Goal: Information Seeking & Learning: Learn about a topic

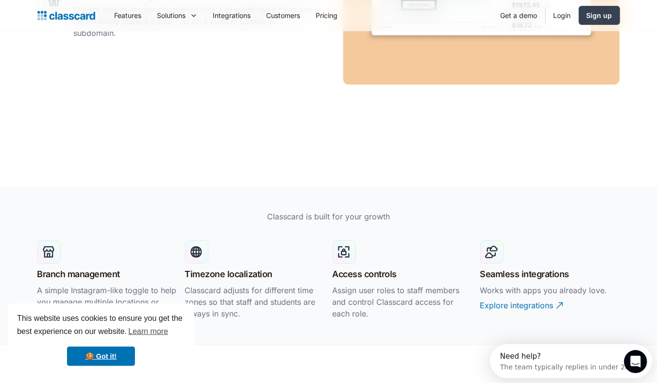
scroll to position [1850, 0]
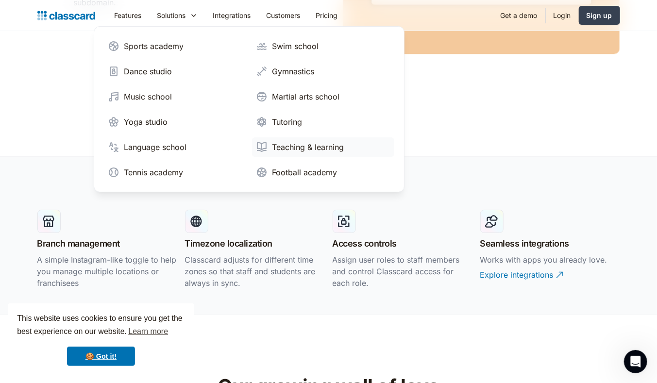
click at [299, 144] on div "Teaching & learning" at bounding box center [308, 147] width 72 height 12
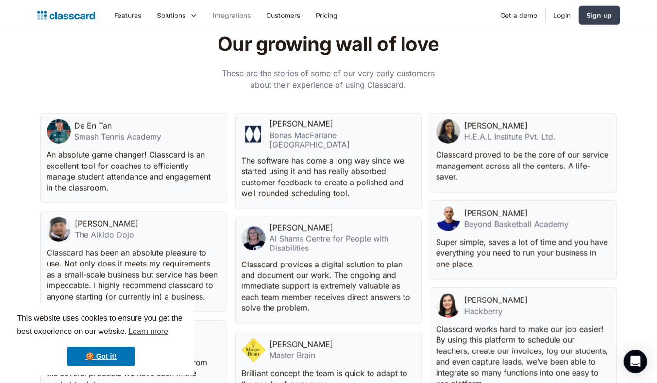
scroll to position [2509, 0]
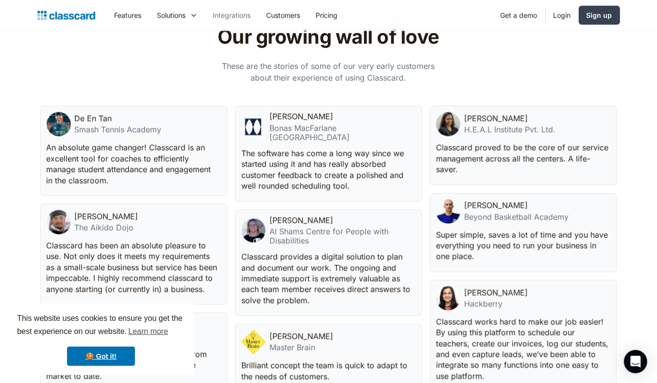
click at [246, 13] on link "Integrations" at bounding box center [231, 15] width 53 height 22
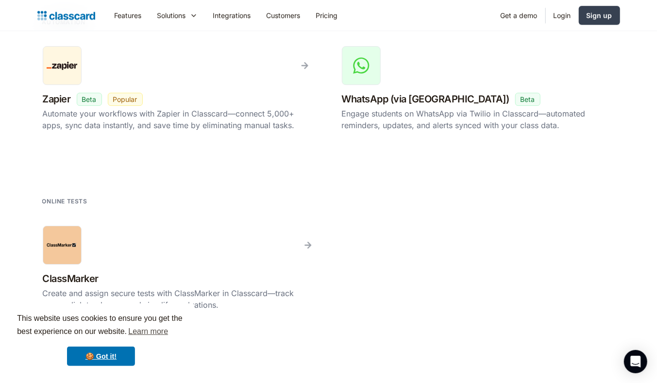
scroll to position [1715, 0]
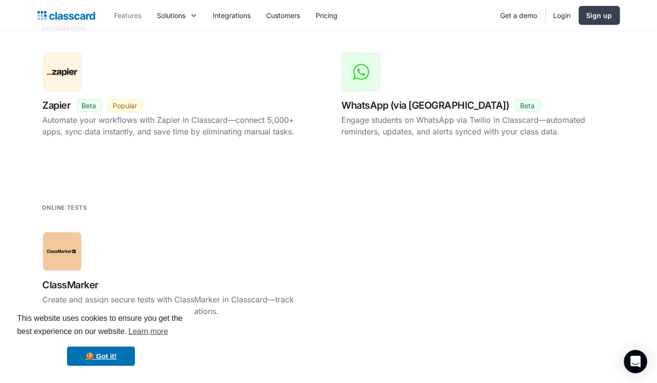
click at [128, 17] on link "Features" at bounding box center [128, 15] width 43 height 22
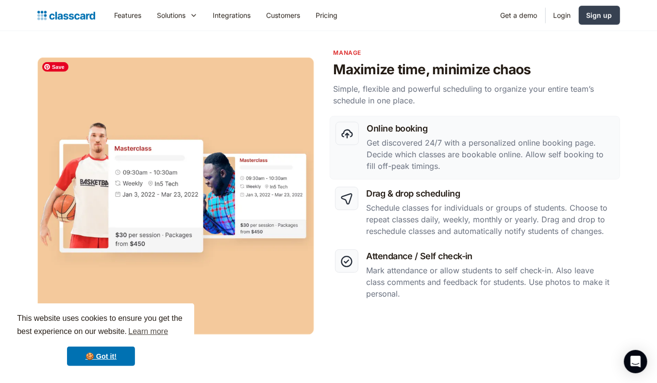
scroll to position [431, 0]
